Goal: Task Accomplishment & Management: Manage account settings

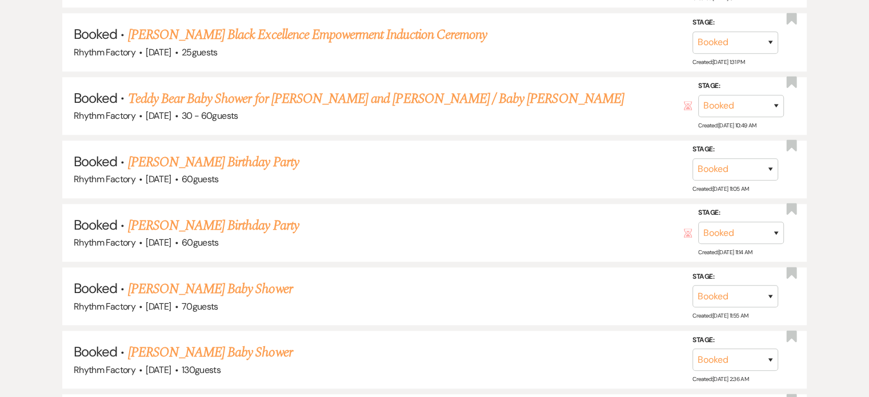
scroll to position [1085, 0]
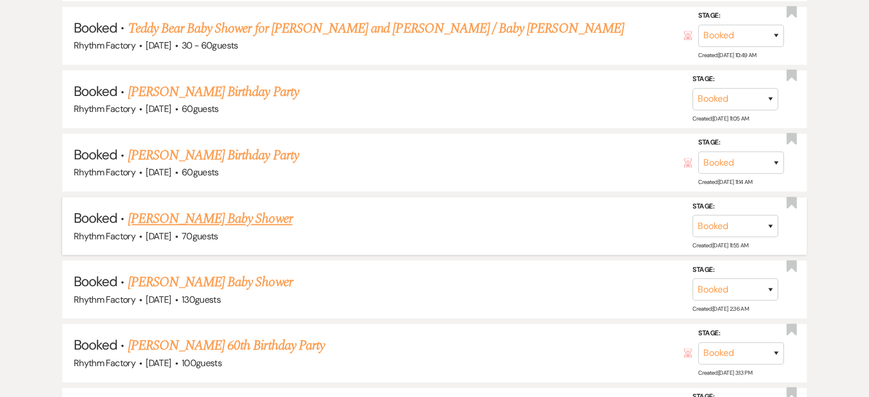
click at [231, 213] on link "[PERSON_NAME] Baby Shower" at bounding box center [210, 218] width 164 height 21
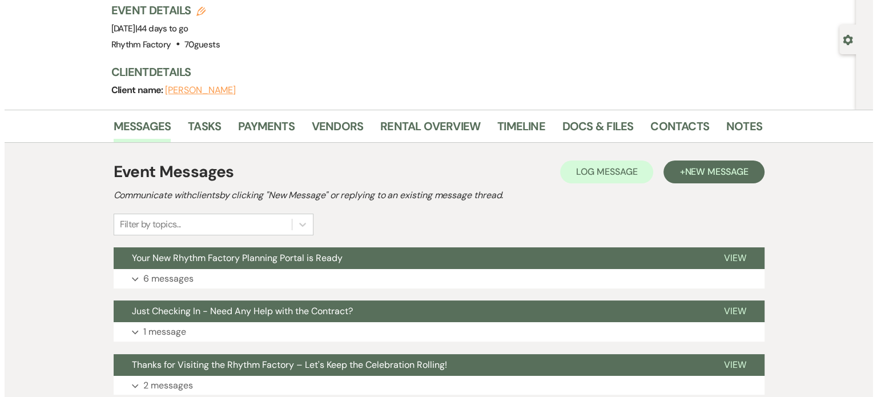
scroll to position [52, 0]
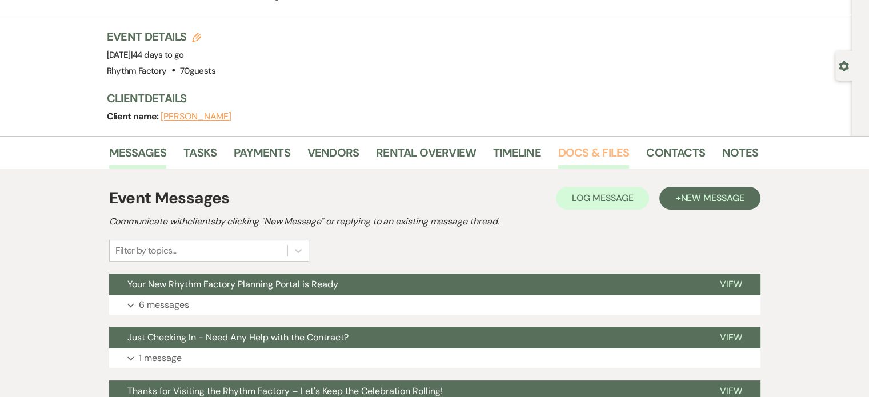
click at [580, 147] on link "Docs & Files" at bounding box center [593, 155] width 71 height 25
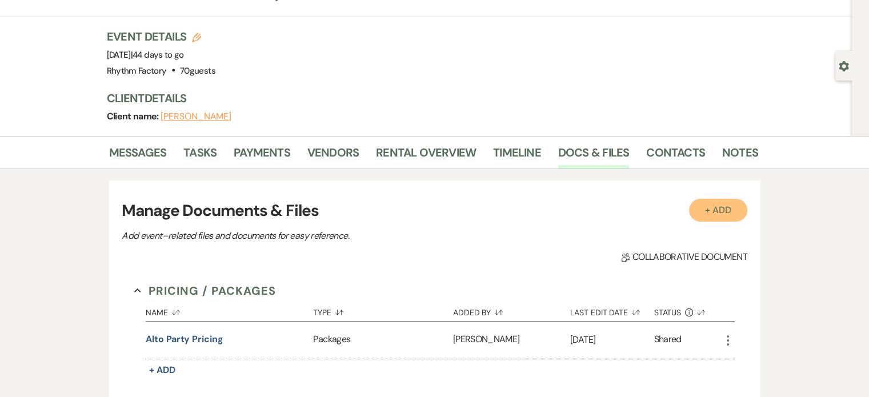
click at [720, 206] on button "+ Add" at bounding box center [718, 210] width 58 height 23
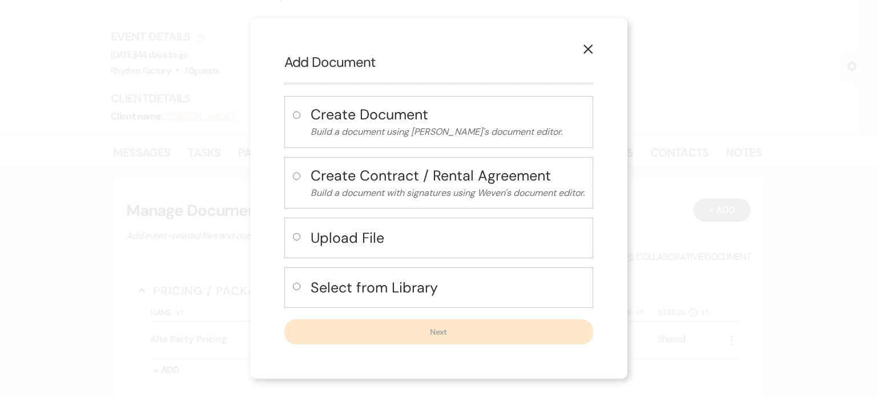
click at [295, 236] on input "radio" at bounding box center [296, 236] width 7 height 7
radio input "true"
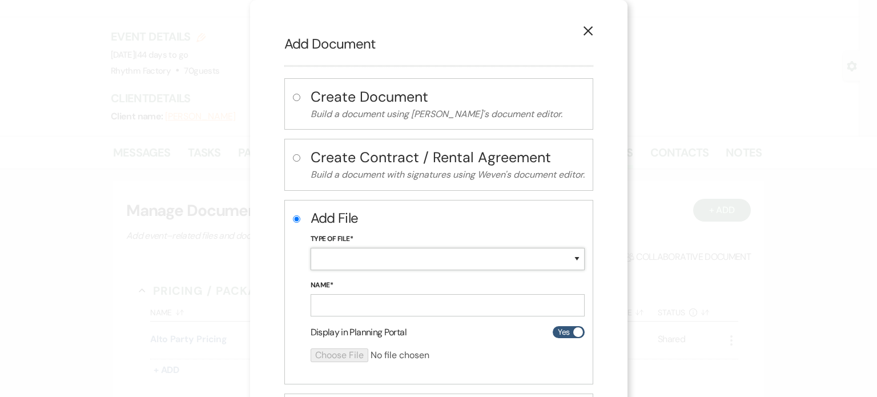
click at [573, 259] on select "Special Event Insurance Vendor Certificate of Insurance Contracts / Rental Agre…" at bounding box center [448, 259] width 274 height 22
select select "10"
click at [311, 248] on select "Special Event Insurance Vendor Certificate of Insurance Contracts / Rental Agre…" at bounding box center [448, 259] width 274 height 22
click at [435, 308] on input "Name*" at bounding box center [448, 305] width 274 height 22
type input "Contract"
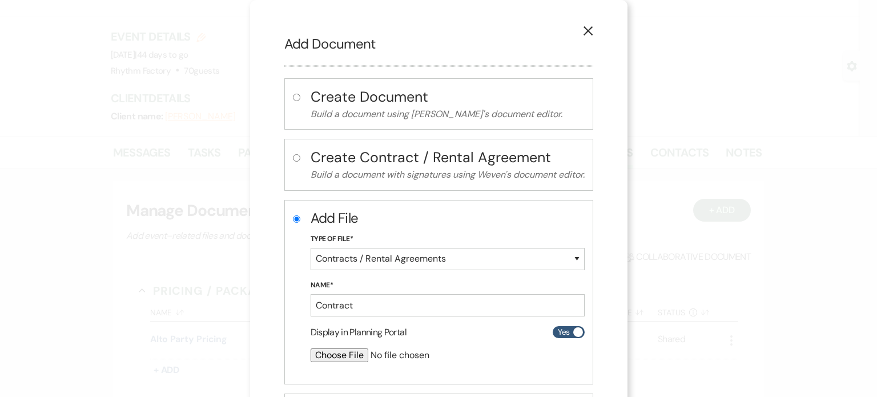
click at [338, 356] on input "file" at bounding box center [418, 355] width 214 height 14
type input "C:\fakepath\Duncan_Leann_ALTO Rental_Rhythm Factory Contract and Rental Agreeme…"
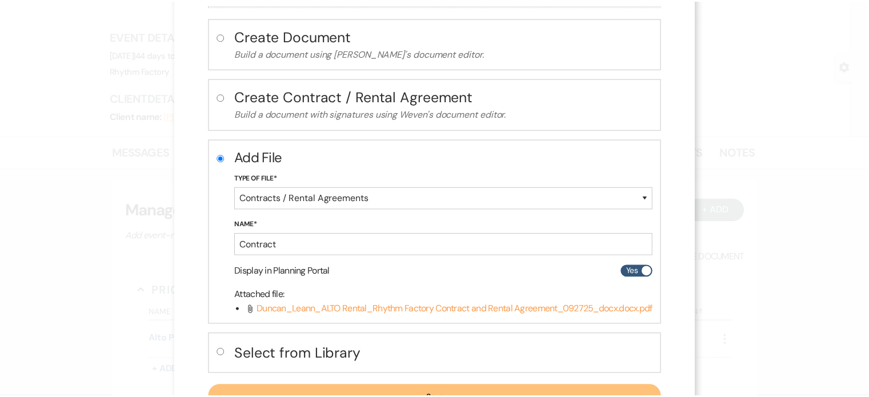
scroll to position [107, 0]
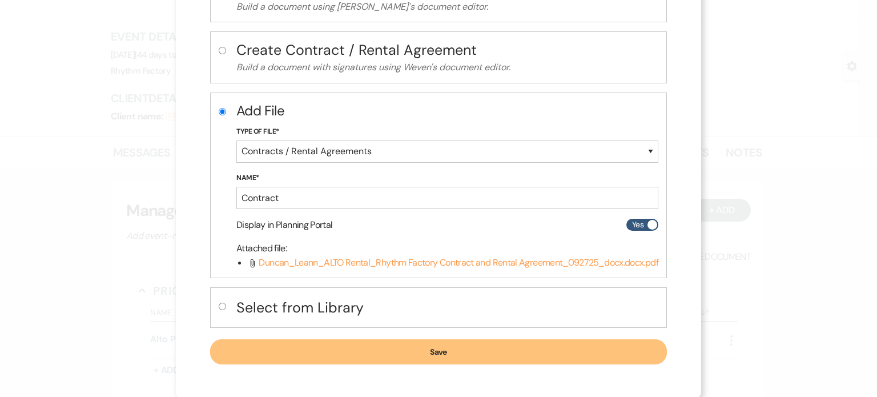
click at [443, 348] on button "Save" at bounding box center [438, 351] width 457 height 25
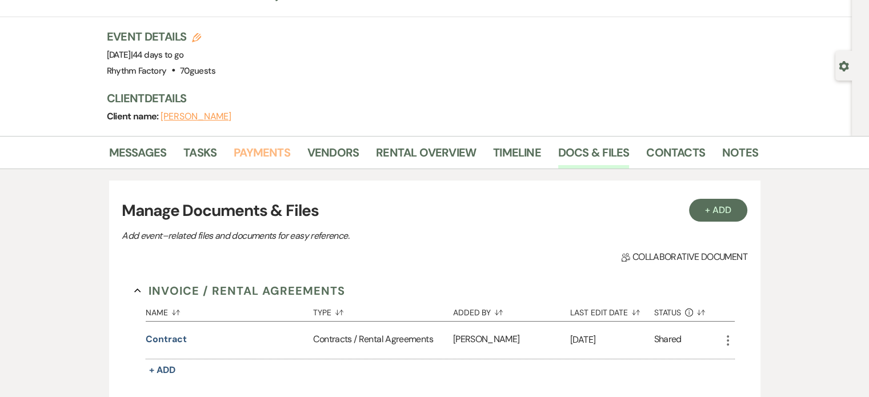
drag, startPoint x: 272, startPoint y: 148, endPoint x: 416, endPoint y: 142, distance: 144.0
click at [272, 148] on link "Payments" at bounding box center [262, 155] width 57 height 25
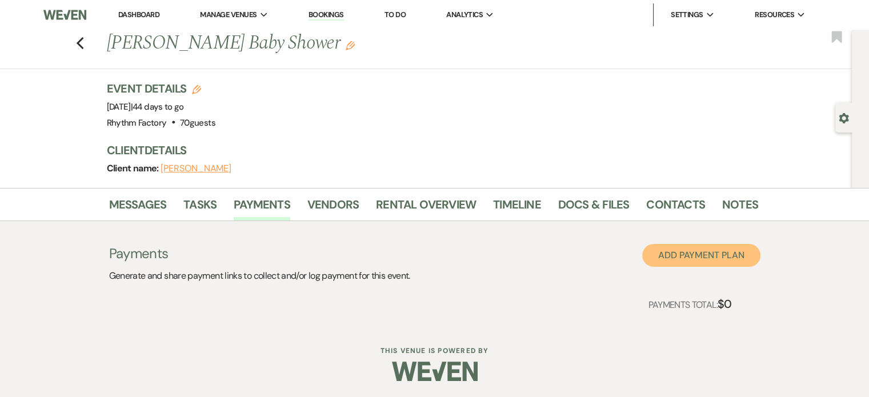
click at [742, 258] on button "Add Payment Plan" at bounding box center [701, 255] width 118 height 23
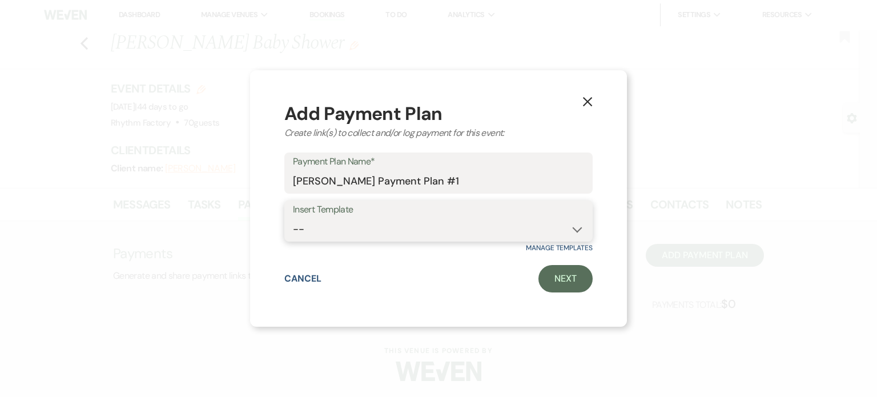
click at [577, 226] on select "-- WEDDING Payment Plan ALTO Payment Plan TENOR Payment Plan Quinceañera Paymen…" at bounding box center [438, 229] width 291 height 22
select select "139"
click at [293, 218] on select "-- WEDDING Payment Plan ALTO Payment Plan TENOR Payment Plan Quinceañera Paymen…" at bounding box center [438, 229] width 291 height 22
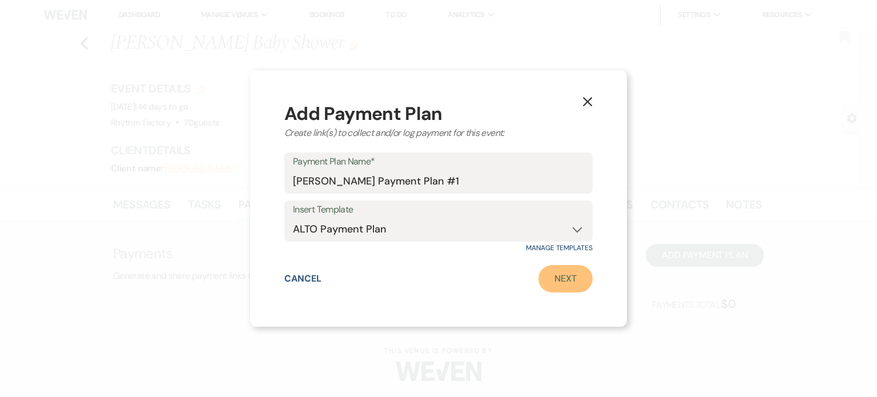
click at [569, 280] on link "Next" at bounding box center [566, 278] width 54 height 27
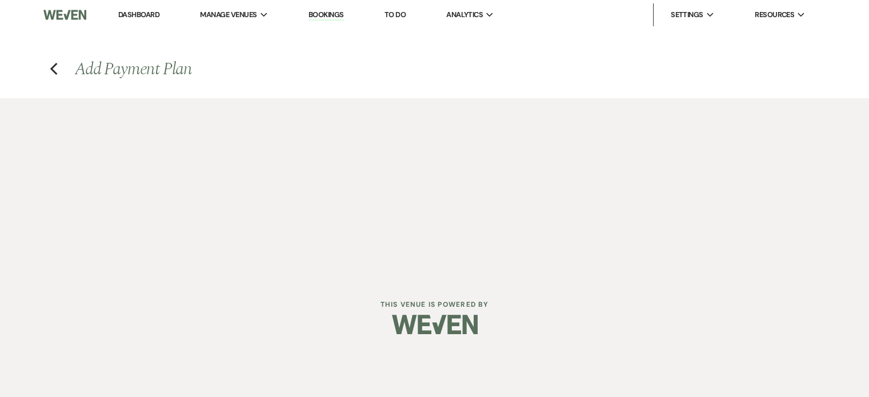
select select "2"
select select "flat"
select select "true"
select select "2"
select select "flat"
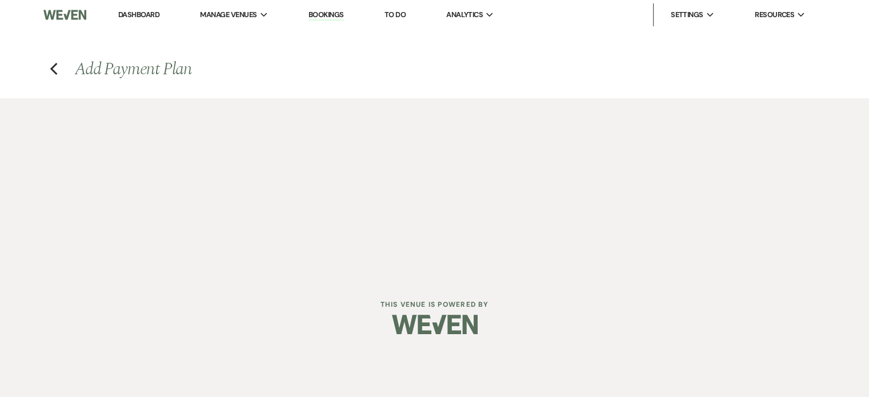
select select "true"
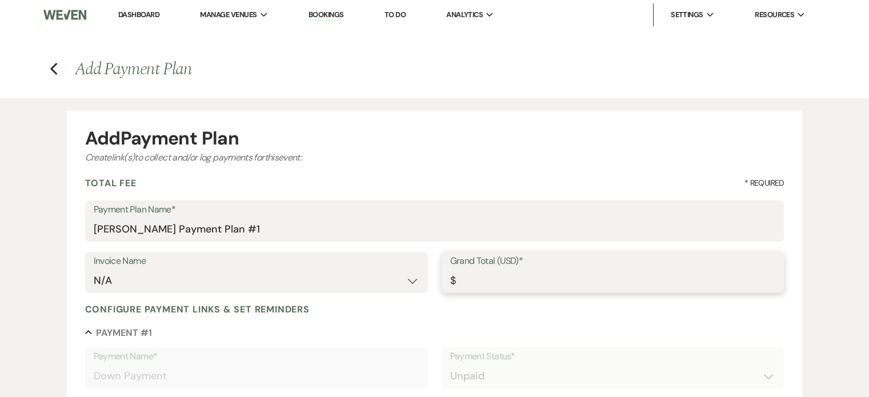
click at [540, 281] on input "Grand Total (USD)*" at bounding box center [613, 281] width 326 height 22
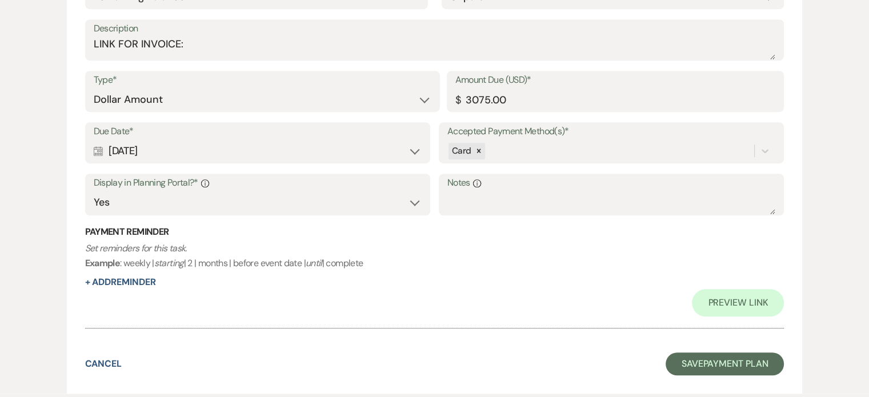
scroll to position [841, 0]
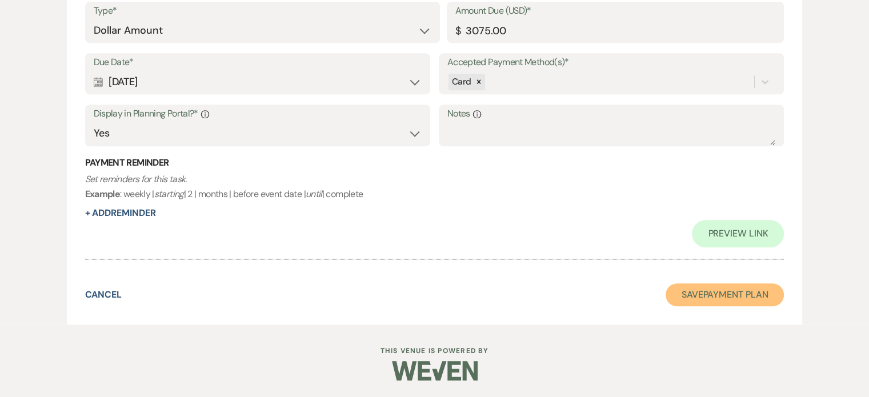
type input "3575.00"
click at [717, 291] on button "Save Payment Plan" at bounding box center [724, 294] width 119 height 23
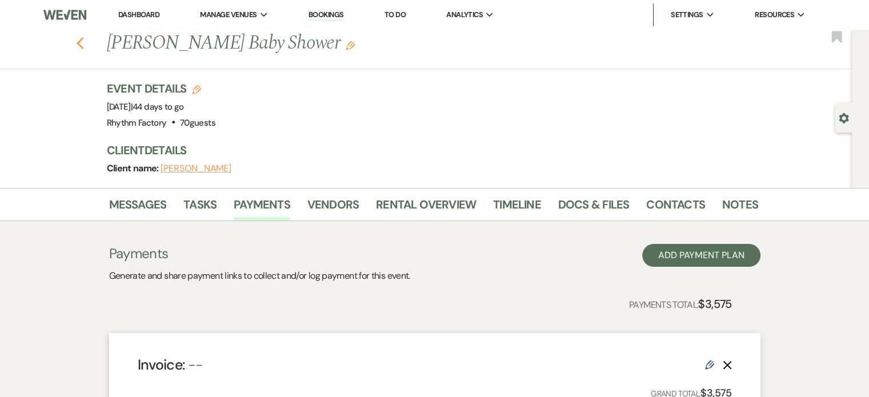
click at [85, 45] on icon "Previous" at bounding box center [80, 44] width 9 height 14
